Goal: Task Accomplishment & Management: Complete application form

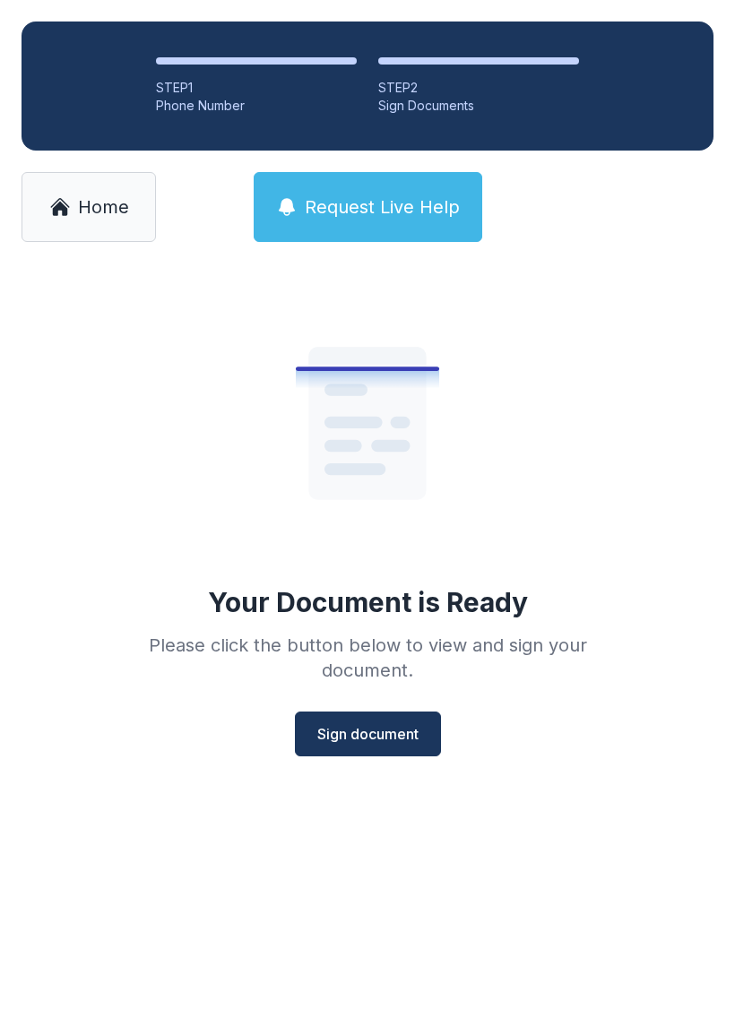
click at [655, 529] on div "Your Document is Ready Please click the button below to view and sign your docu…" at bounding box center [367, 545] width 735 height 564
click at [382, 718] on button "Sign document" at bounding box center [368, 733] width 146 height 45
click at [83, 201] on span "Home" at bounding box center [103, 206] width 51 height 25
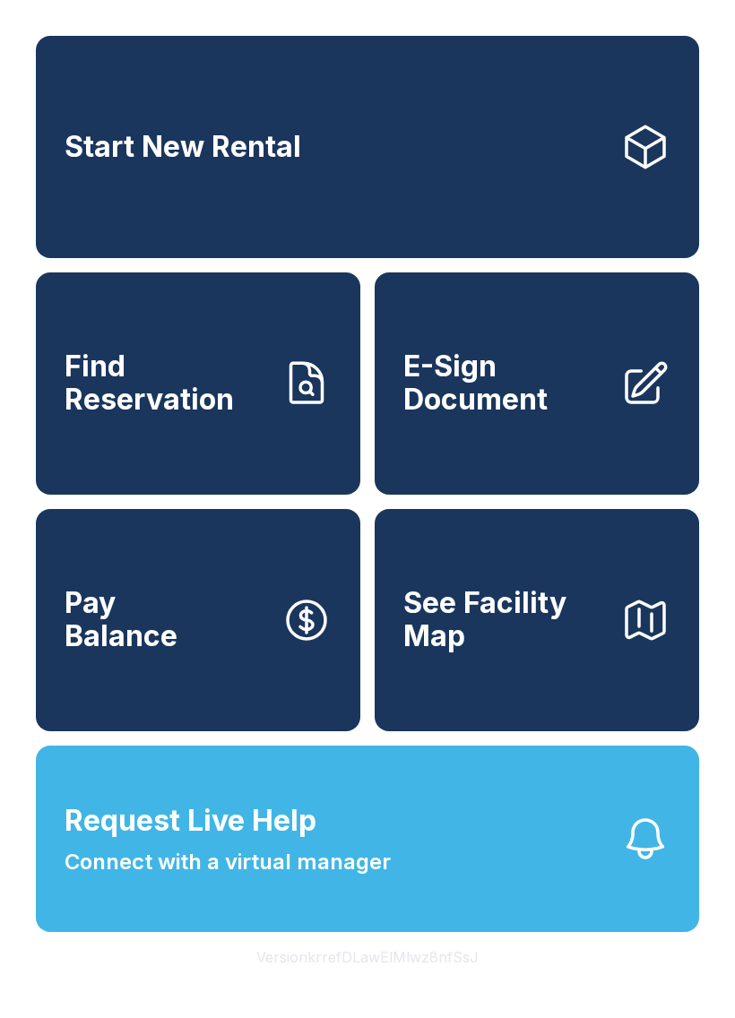
click at [543, 408] on span "E-Sign Document" at bounding box center [504, 382] width 202 height 65
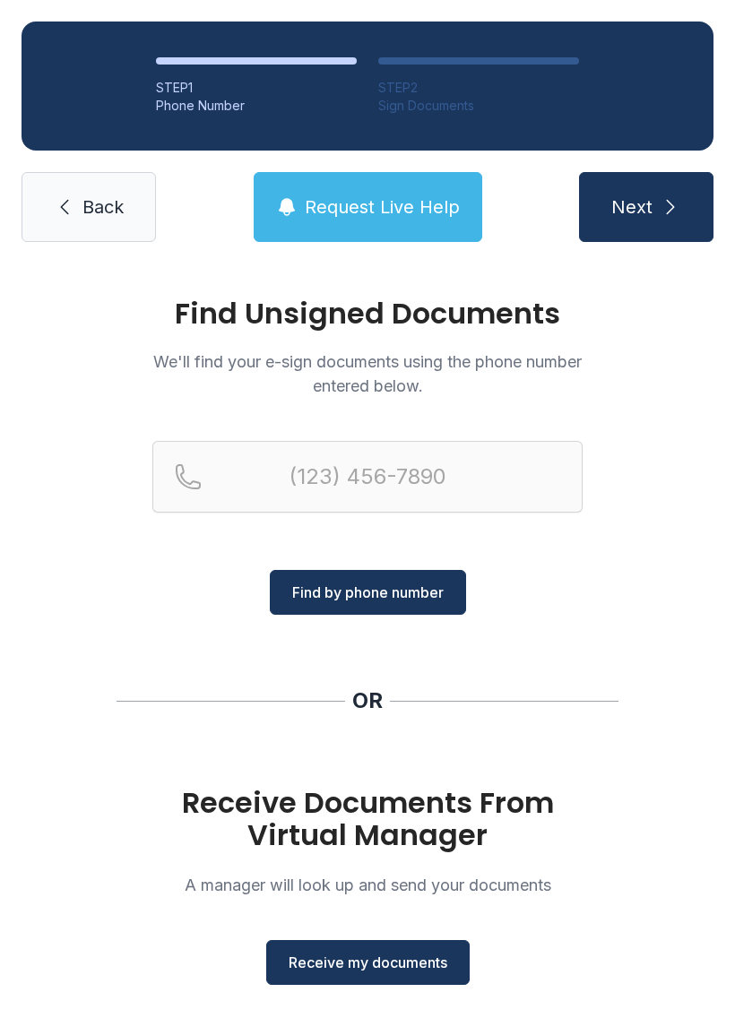
click at [389, 963] on span "Receive my documents" at bounding box center [367, 961] width 159 height 21
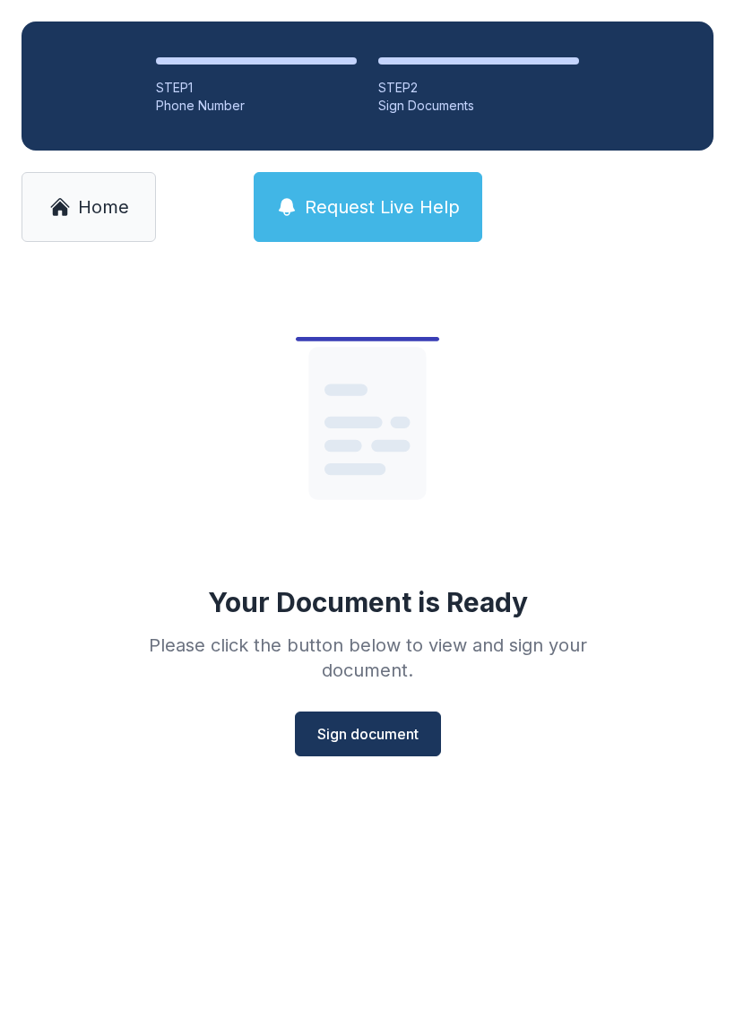
click at [365, 728] on span "Sign document" at bounding box center [367, 733] width 101 height 21
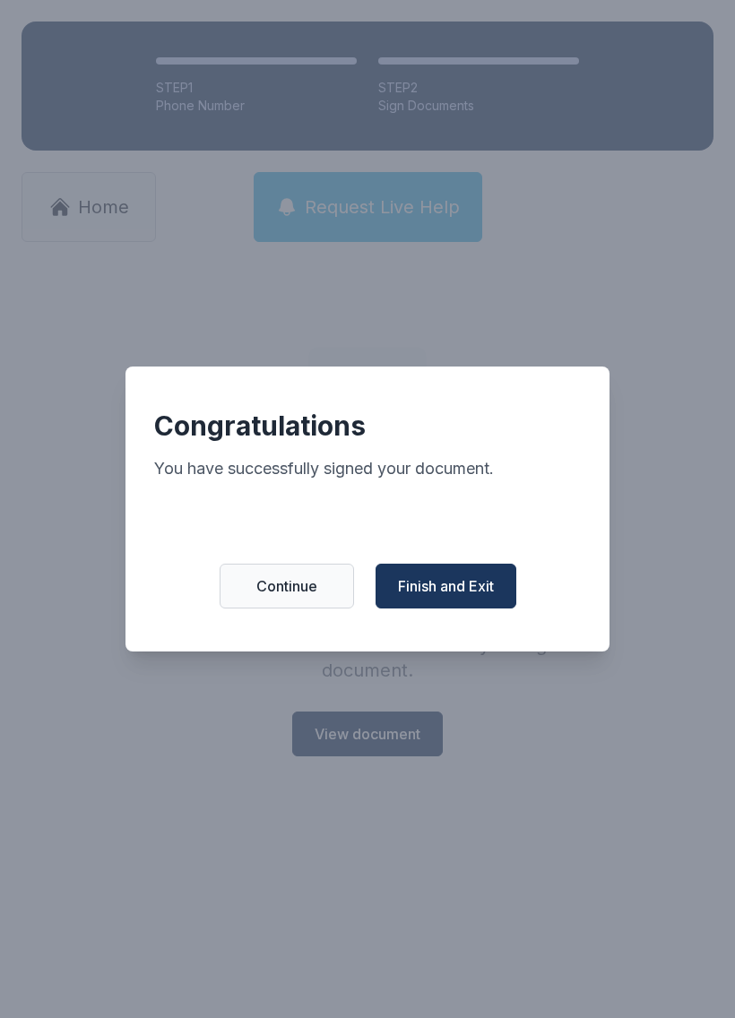
click at [459, 592] on span "Finish and Exit" at bounding box center [446, 585] width 96 height 21
